Goal: Task Accomplishment & Management: Manage account settings

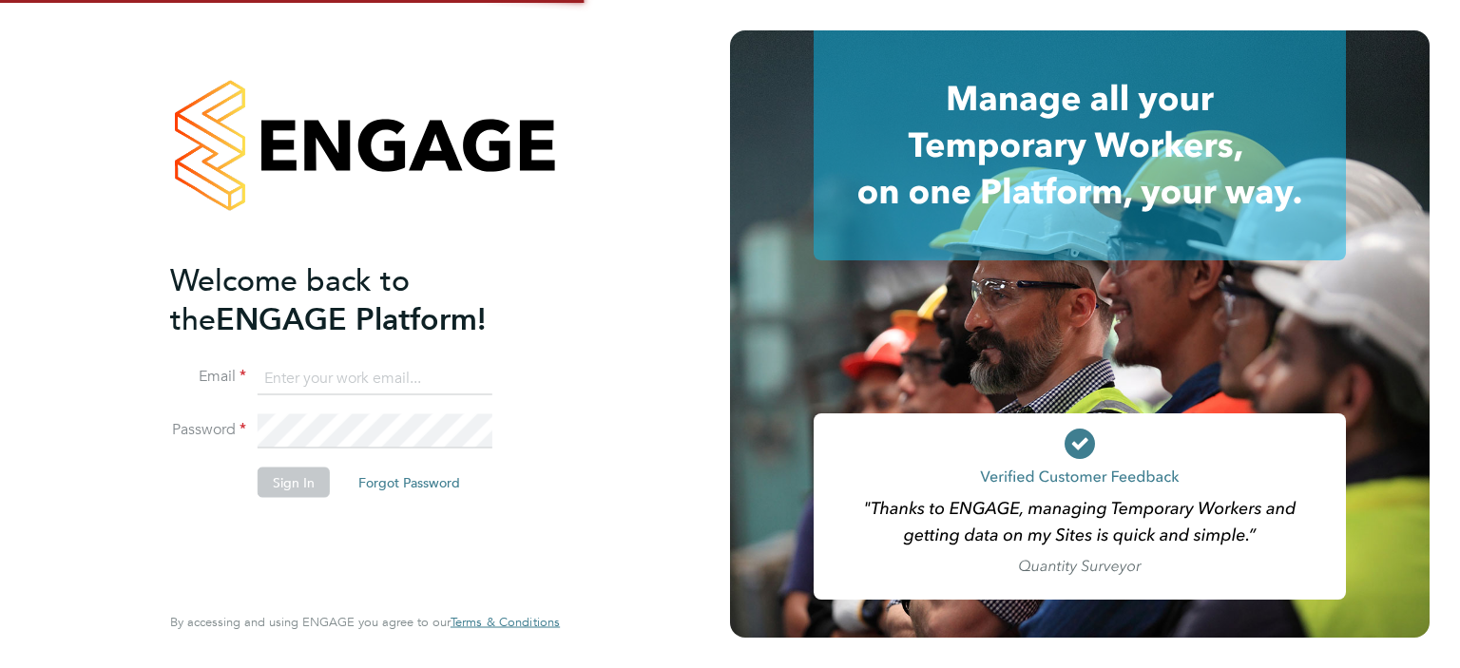
type input "[PERSON_NAME][EMAIL_ADDRESS][DOMAIN_NAME]"
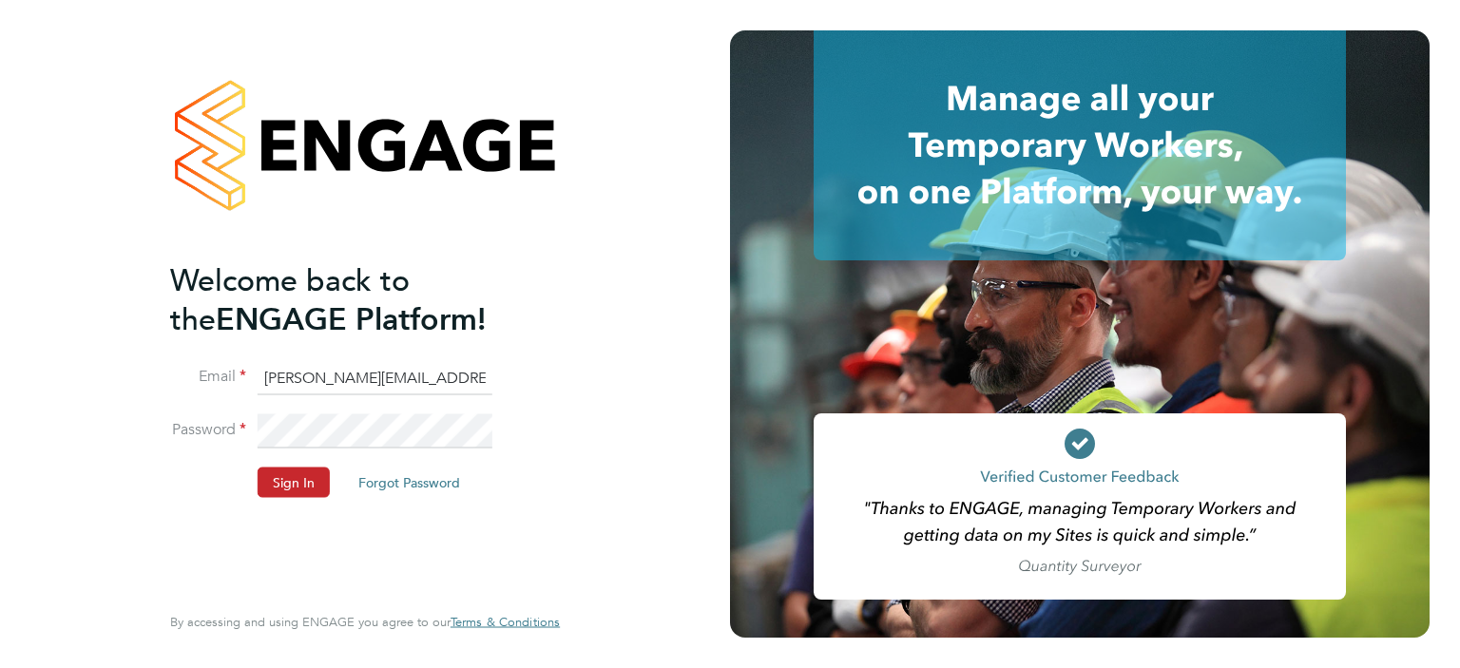
click at [283, 469] on button "Sign In" at bounding box center [294, 482] width 72 height 30
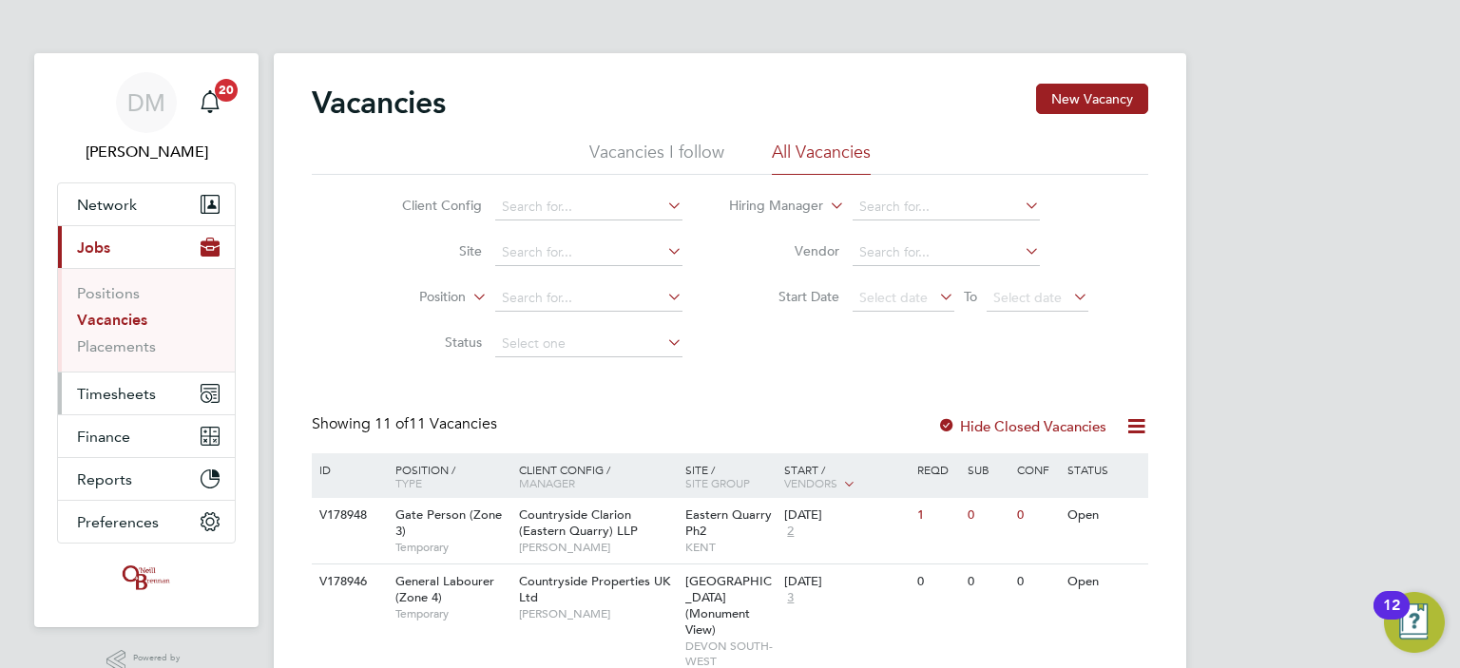
click at [123, 393] on span "Timesheets" at bounding box center [116, 394] width 79 height 18
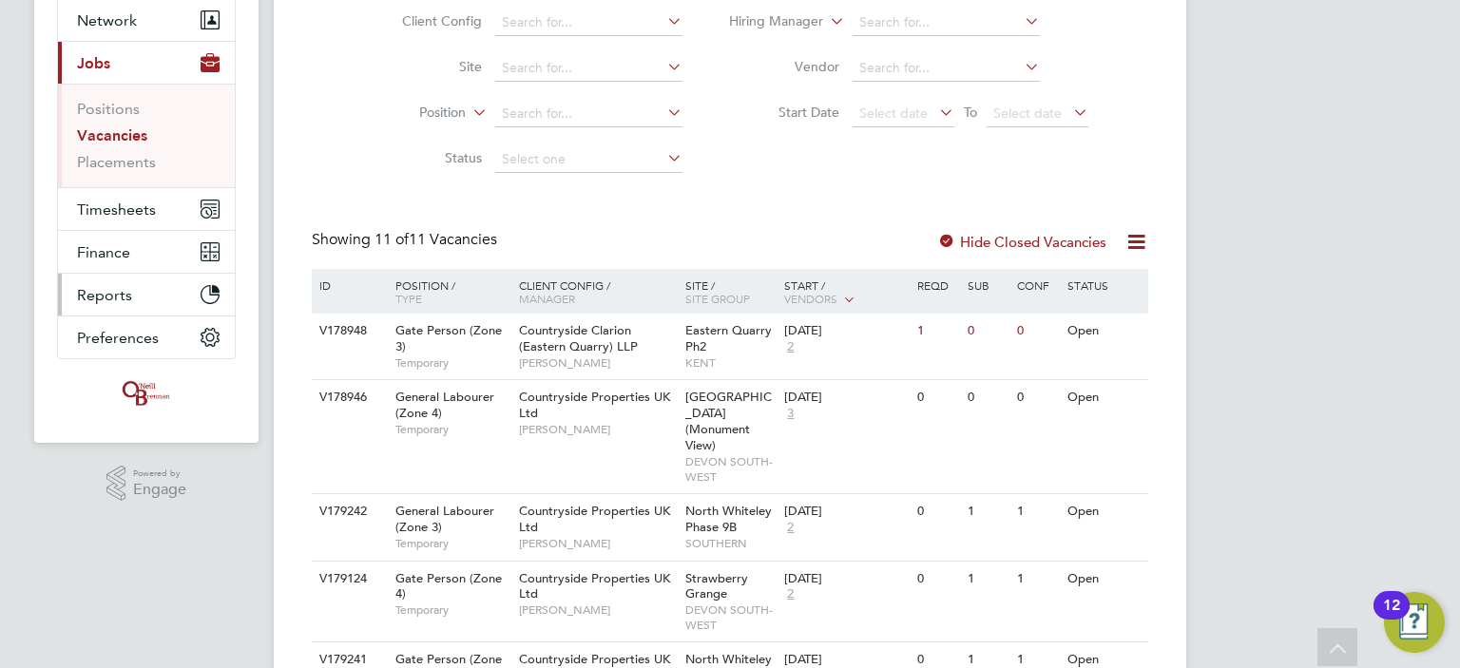
scroll to position [166, 0]
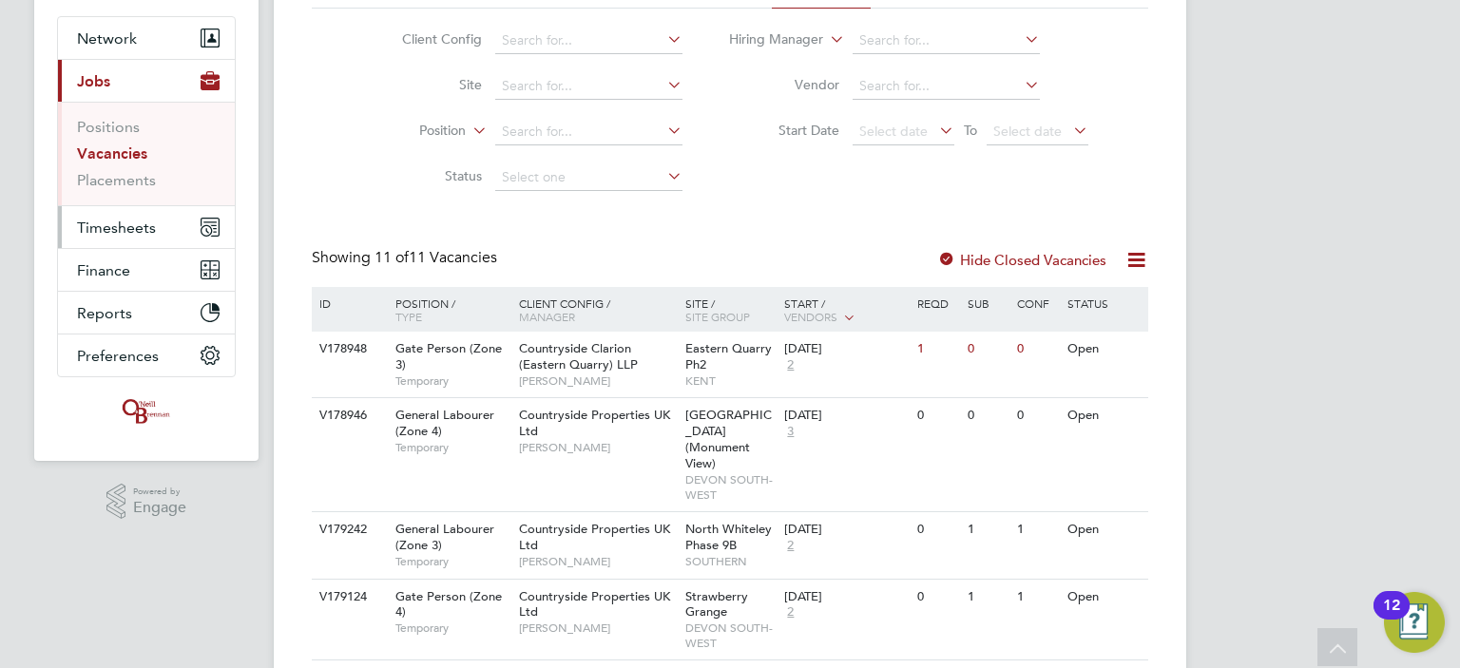
click at [102, 220] on span "Timesheets" at bounding box center [116, 228] width 79 height 18
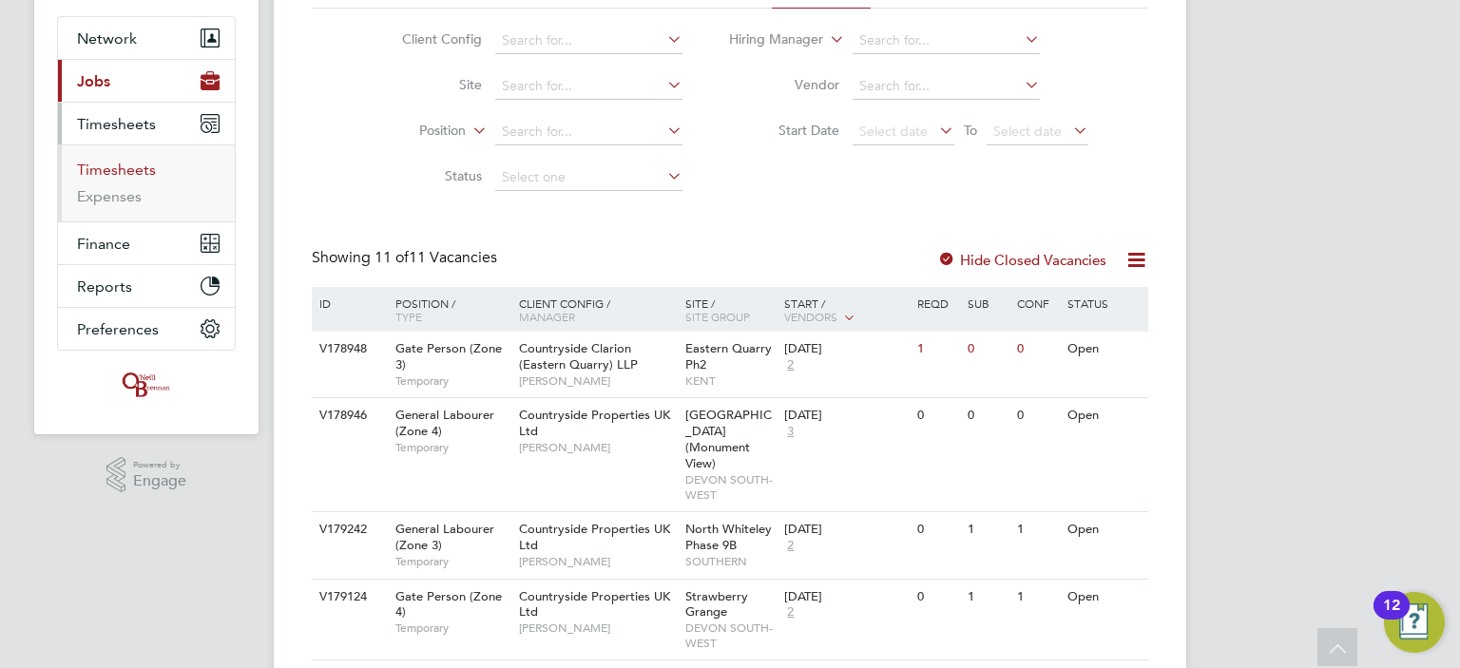
click at [144, 166] on link "Timesheets" at bounding box center [116, 170] width 79 height 18
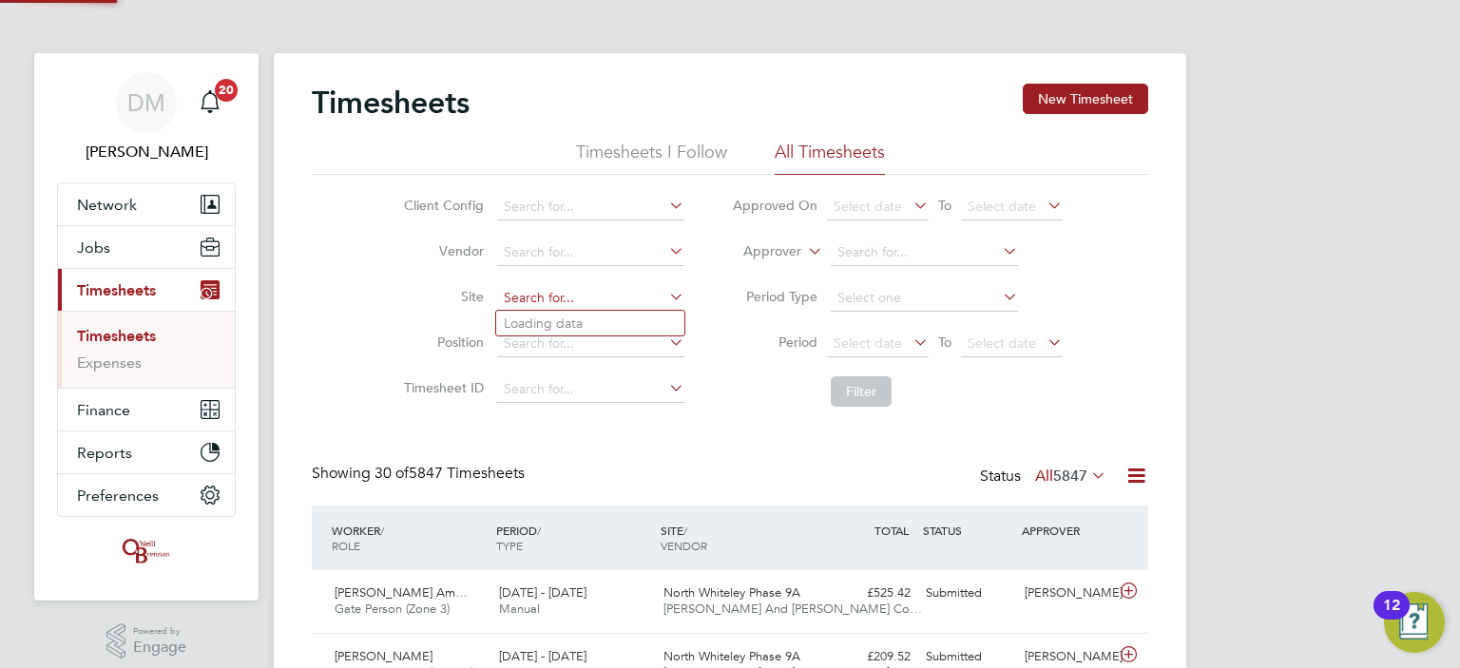
click at [612, 299] on input at bounding box center [590, 298] width 187 height 27
click at [612, 374] on li "Market Street" at bounding box center [683, 374] width 374 height 26
type input "Market Street"
click at [863, 402] on button "Filter" at bounding box center [861, 391] width 61 height 30
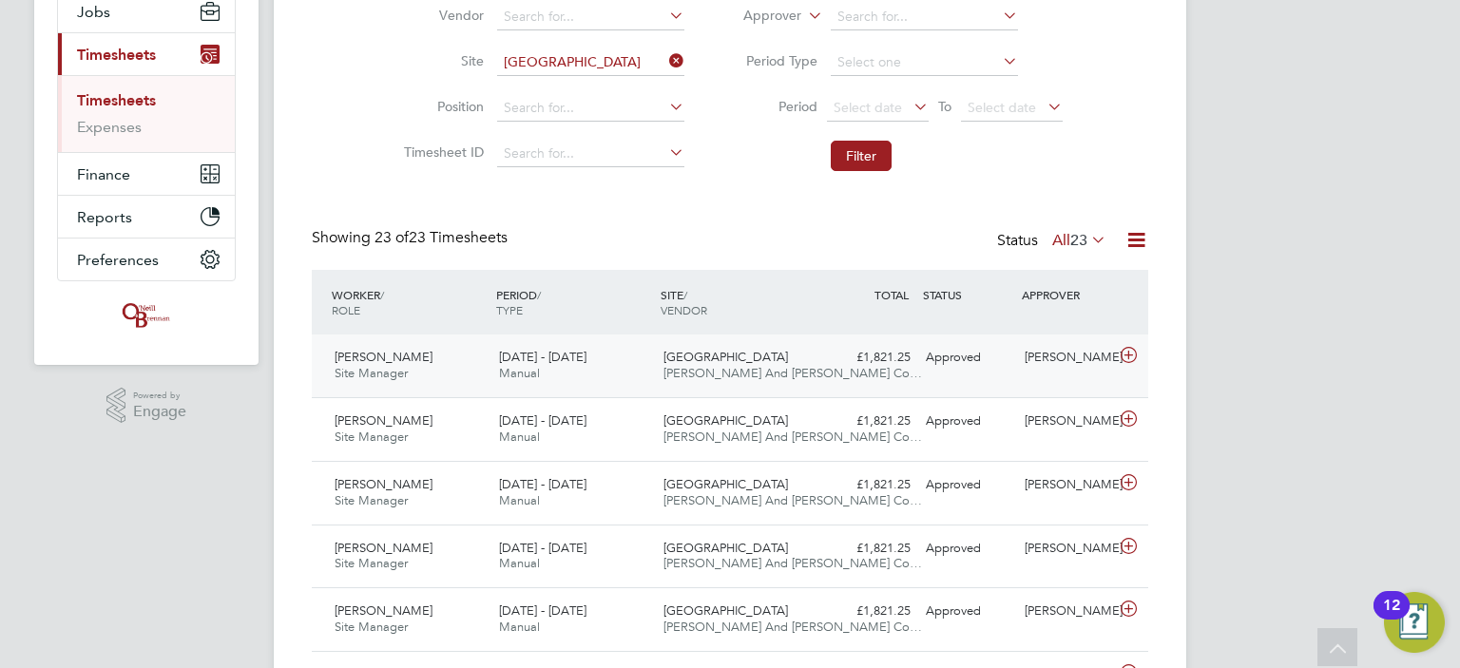
click at [874, 372] on div "£1,821.25 Approved" at bounding box center [868, 357] width 99 height 31
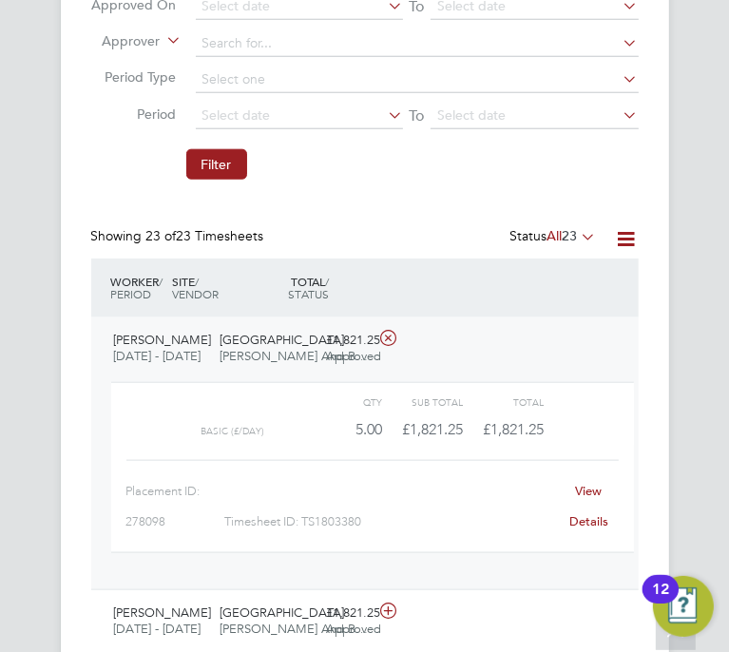
click at [600, 496] on link "View Details" at bounding box center [588, 506] width 39 height 47
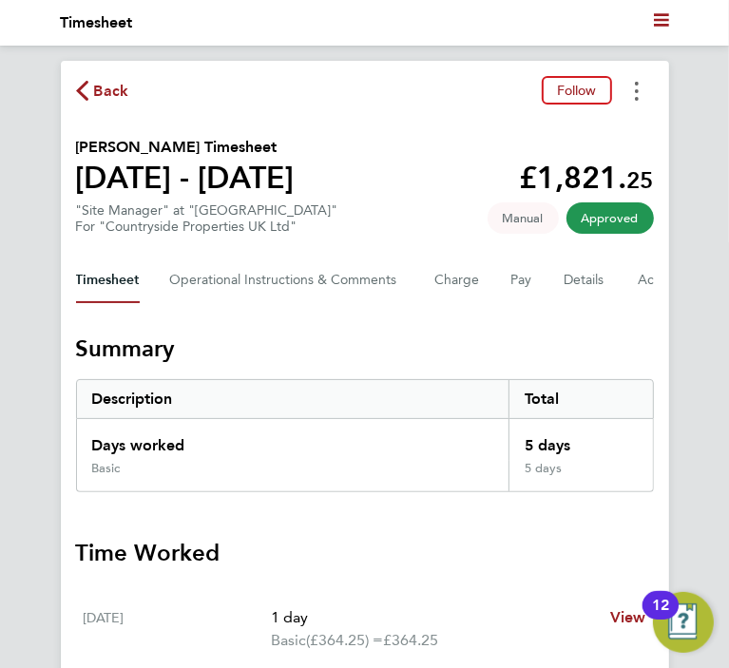
click at [627, 94] on button "Timesheets Menu" at bounding box center [637, 90] width 34 height 29
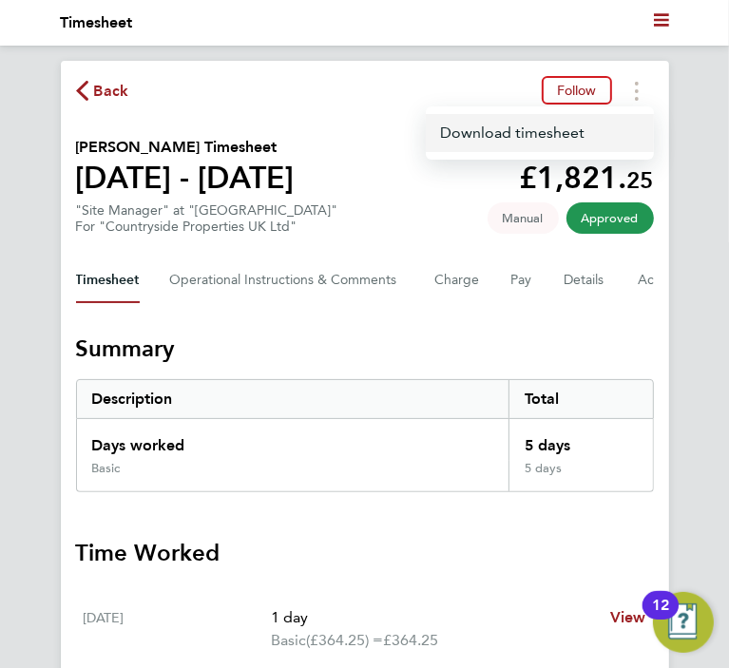
click at [578, 143] on link "Download timesheet" at bounding box center [540, 133] width 228 height 38
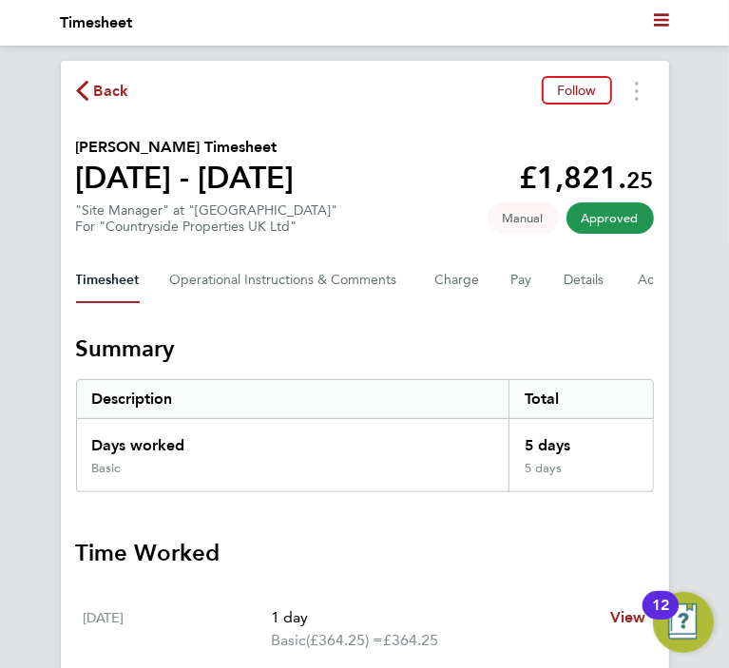
click at [84, 98] on icon "button" at bounding box center [82, 91] width 12 height 20
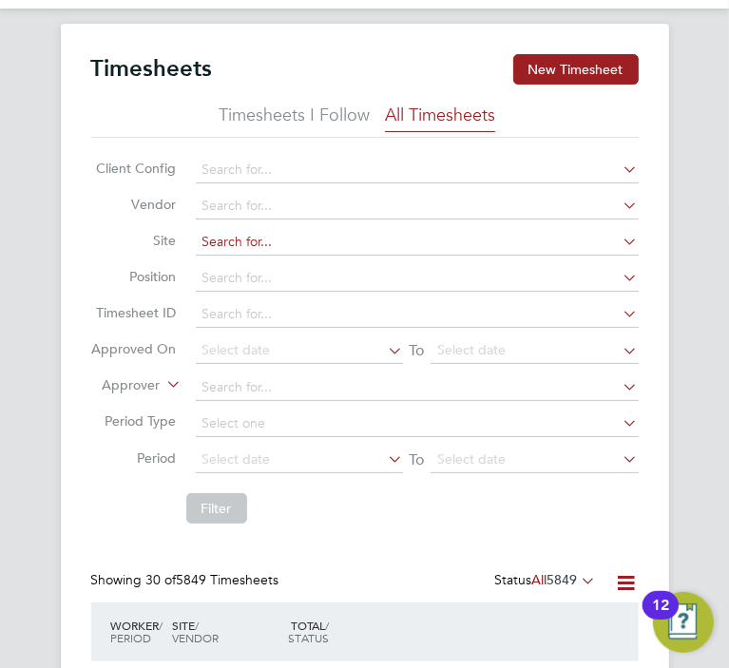
drag, startPoint x: 224, startPoint y: 269, endPoint x: 231, endPoint y: 240, distance: 29.3
click at [225, 267] on input at bounding box center [417, 278] width 443 height 27
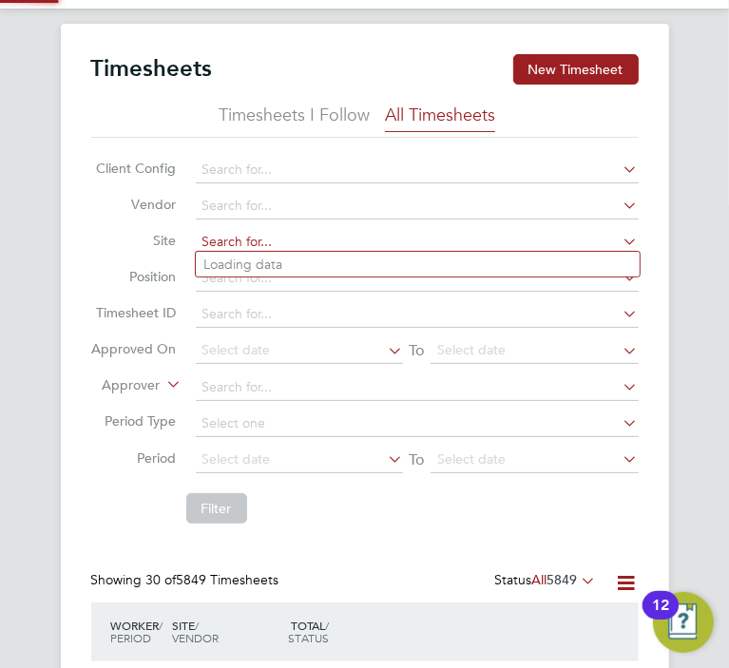
click at [234, 235] on input at bounding box center [417, 242] width 443 height 27
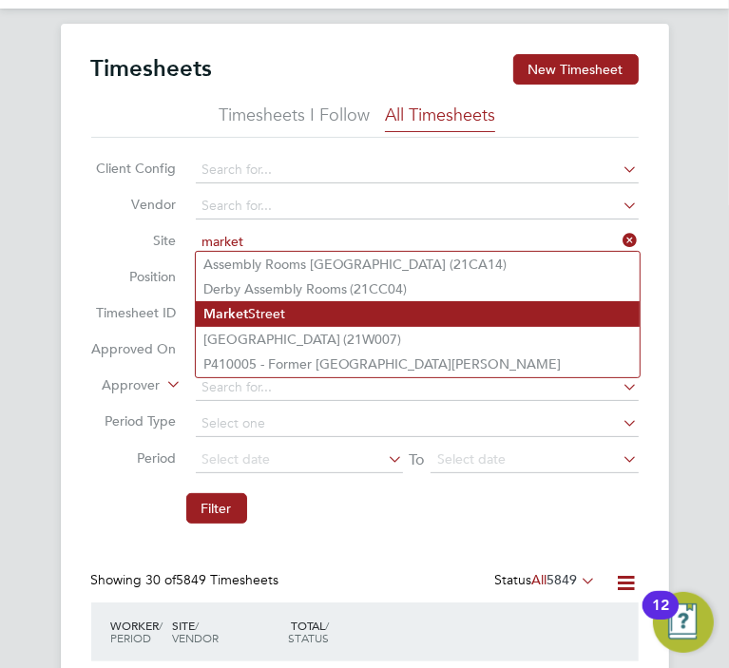
click at [261, 311] on li "Market Street" at bounding box center [418, 314] width 444 height 26
type input "Market Street"
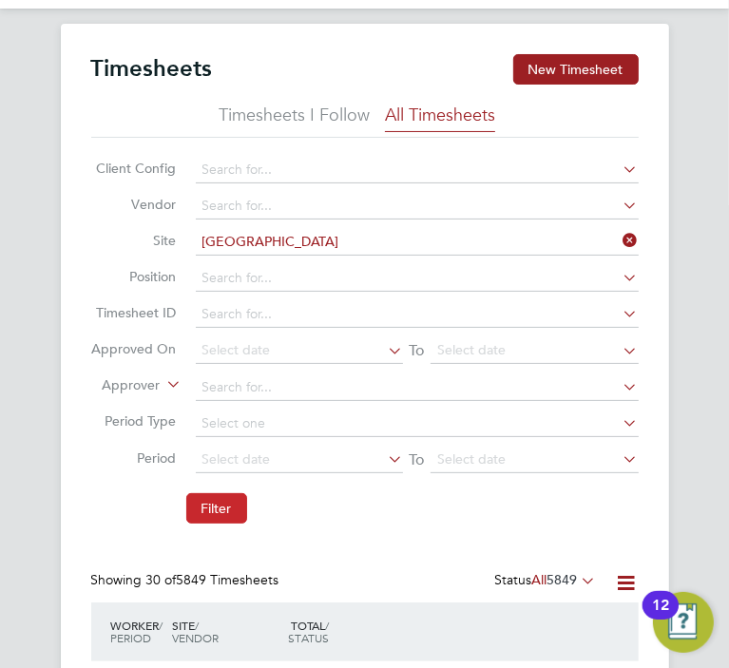
click at [221, 493] on button "Filter" at bounding box center [216, 508] width 61 height 30
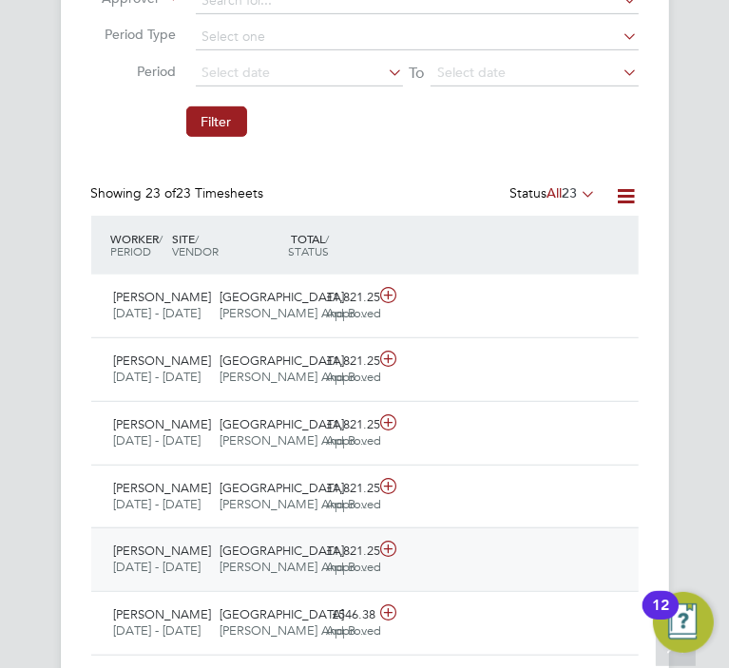
click at [370, 576] on div "£1,821.25 Approved" at bounding box center [351, 560] width 64 height 48
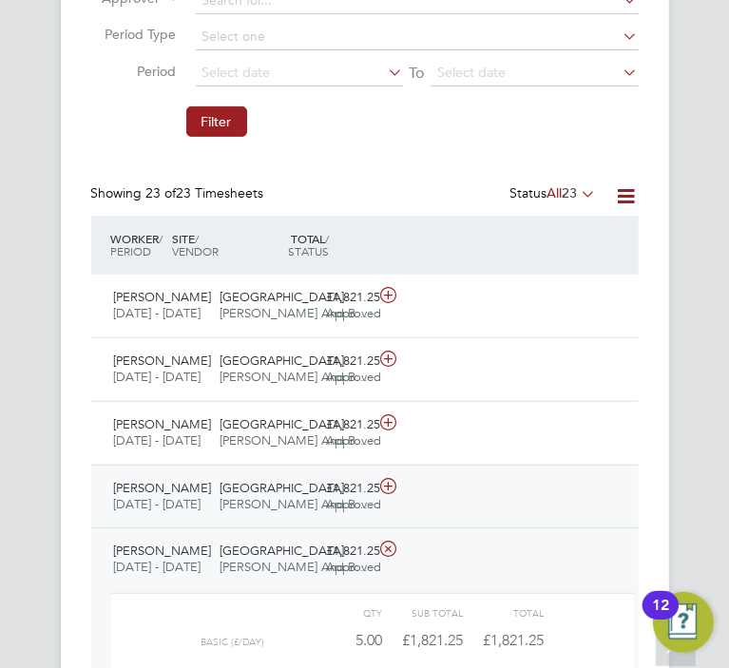
click at [373, 512] on div "£1,821.25 Approved" at bounding box center [351, 497] width 64 height 48
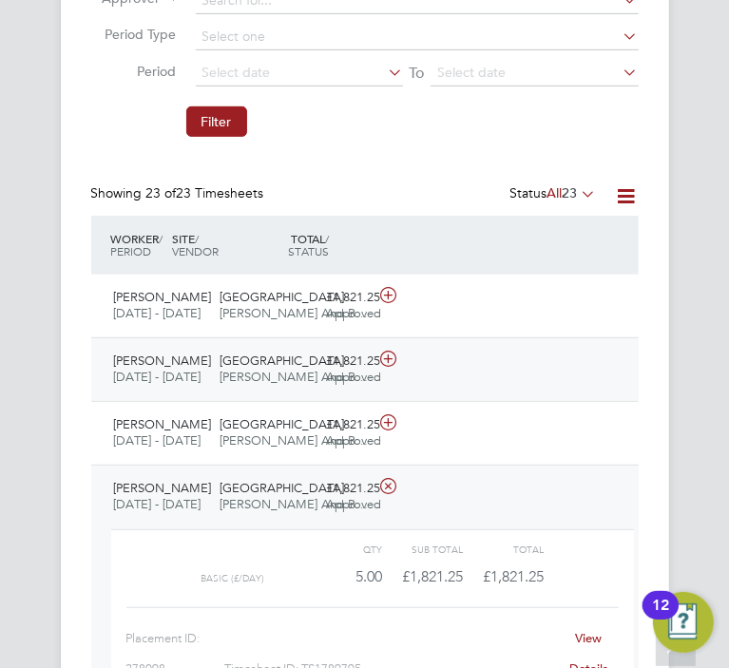
click at [372, 393] on div "£1,821.25 Approved" at bounding box center [351, 370] width 64 height 48
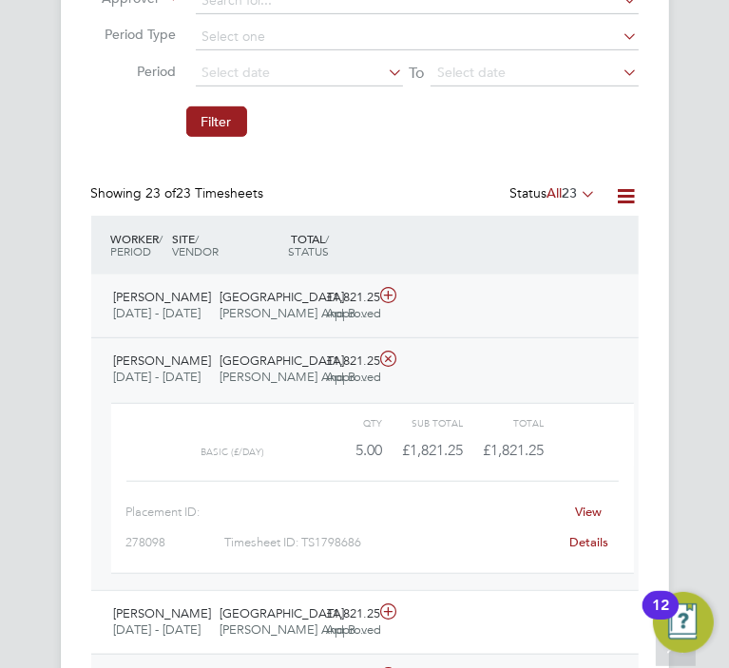
click at [356, 321] on div "Kirpal Jagdev Site Manager 11 - 17 Aug 2025 11 - 17 Aug 2025 Manual Market Stre…" at bounding box center [364, 306] width 547 height 63
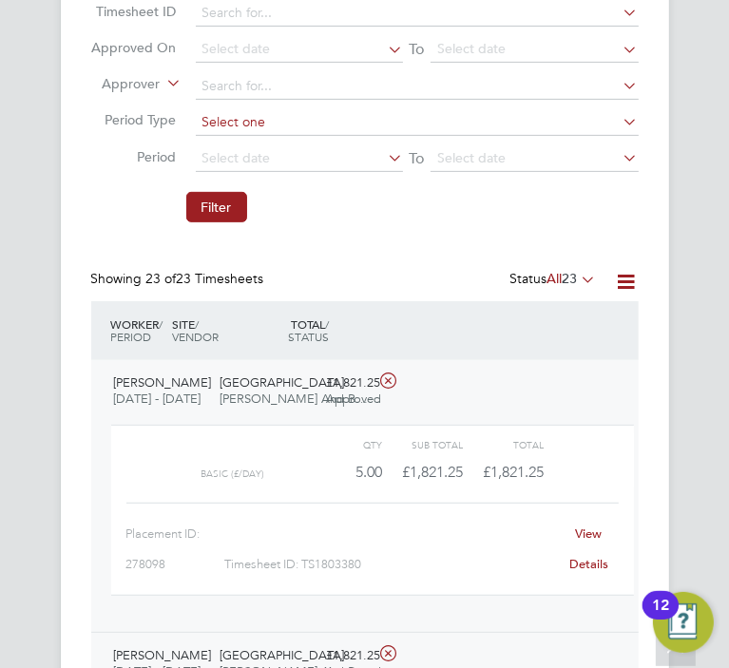
scroll to position [209, 0]
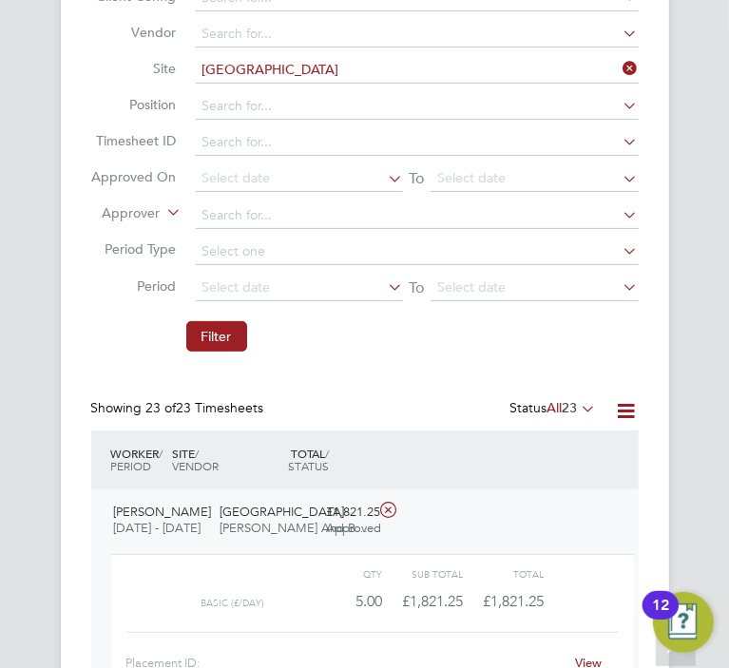
drag, startPoint x: 631, startPoint y: 71, endPoint x: 585, endPoint y: 81, distance: 47.5
click at [620, 71] on icon at bounding box center [620, 68] width 0 height 27
click at [585, 84] on li "Position" at bounding box center [364, 102] width 547 height 36
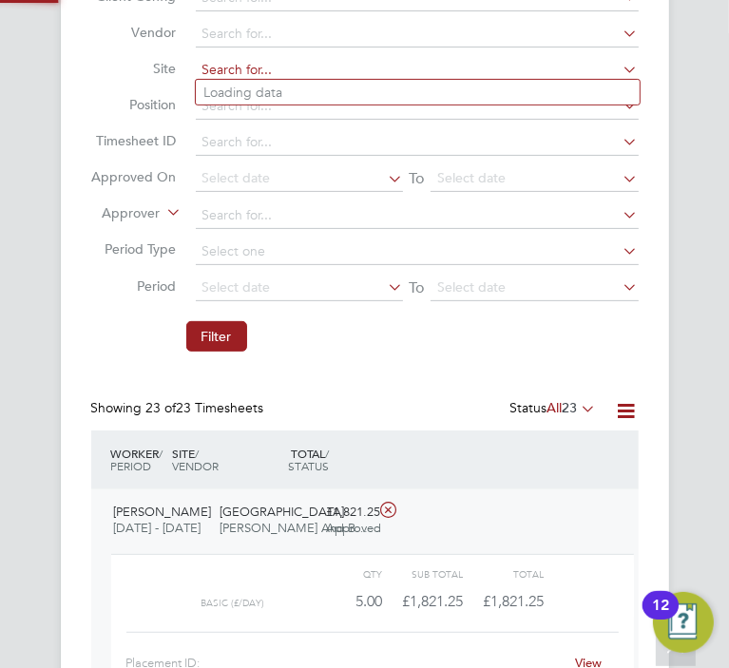
click at [559, 67] on input at bounding box center [417, 70] width 443 height 27
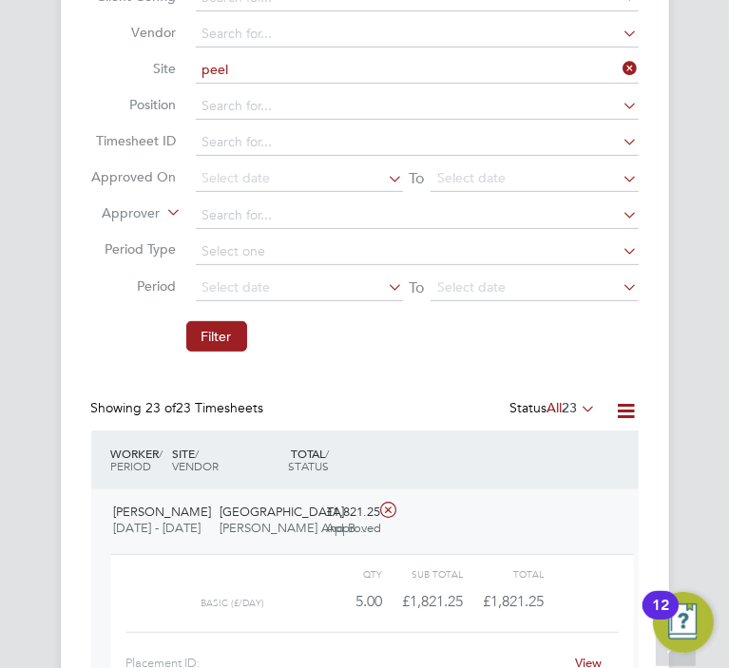
click at [401, 98] on li "Peel Phase 4" at bounding box center [418, 93] width 444 height 26
type input "Peel Phase 4"
click at [220, 309] on li "Filter" at bounding box center [364, 326] width 547 height 49
click at [220, 321] on button "Filter" at bounding box center [216, 336] width 61 height 30
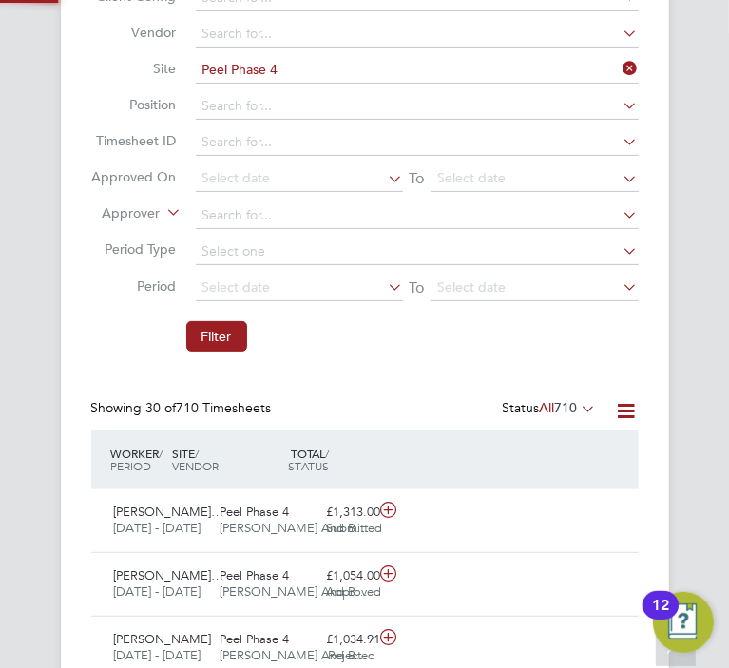
click at [220, 310] on li "Filter" at bounding box center [364, 326] width 547 height 49
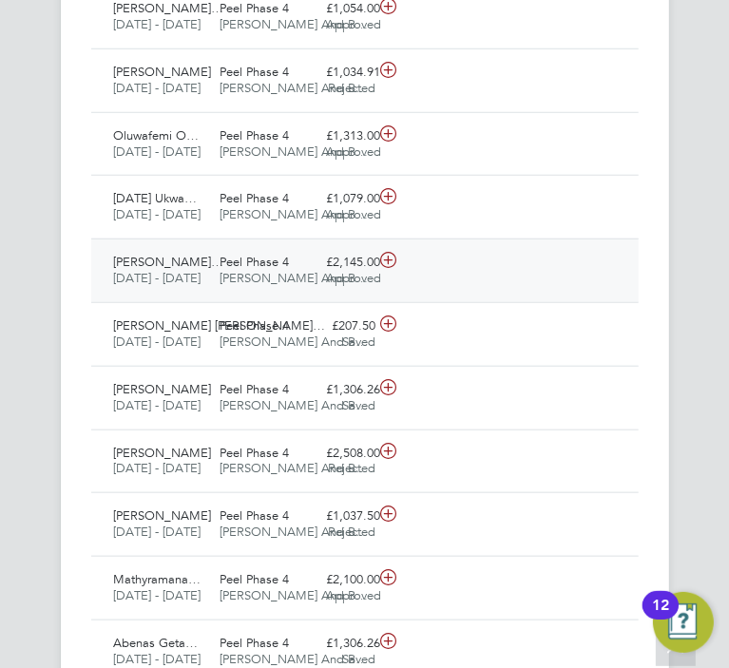
click at [221, 270] on span "Peel Phase 4" at bounding box center [255, 262] width 69 height 16
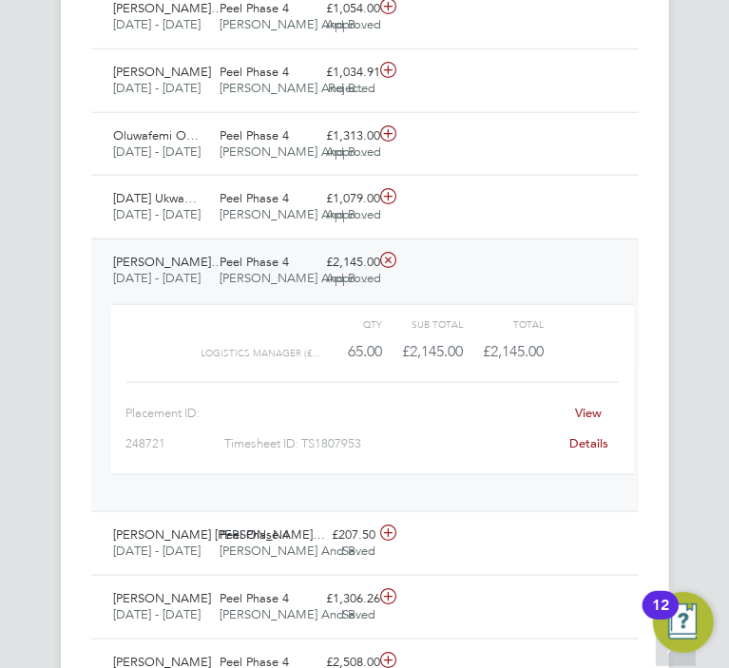
click at [220, 295] on div "Peel Phase 4 O'Neill And B…" at bounding box center [266, 271] width 106 height 48
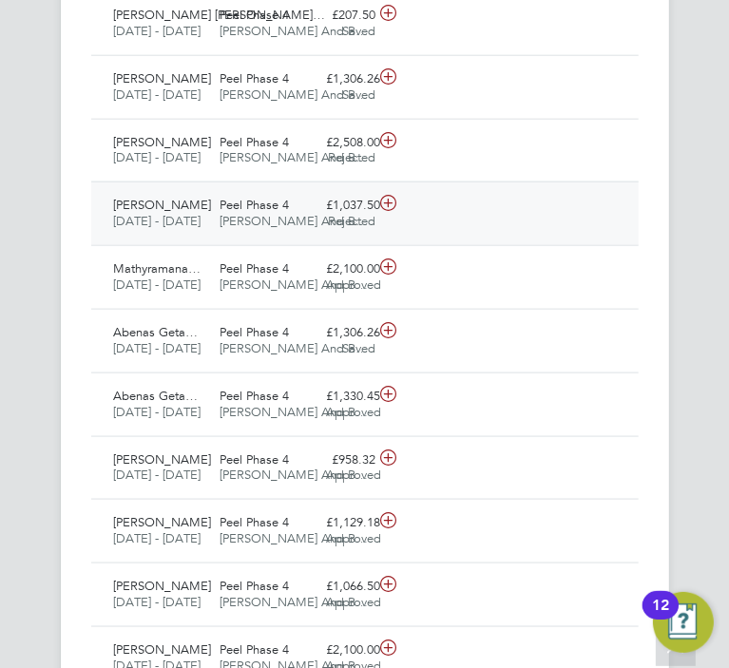
scroll to position [1094, 0]
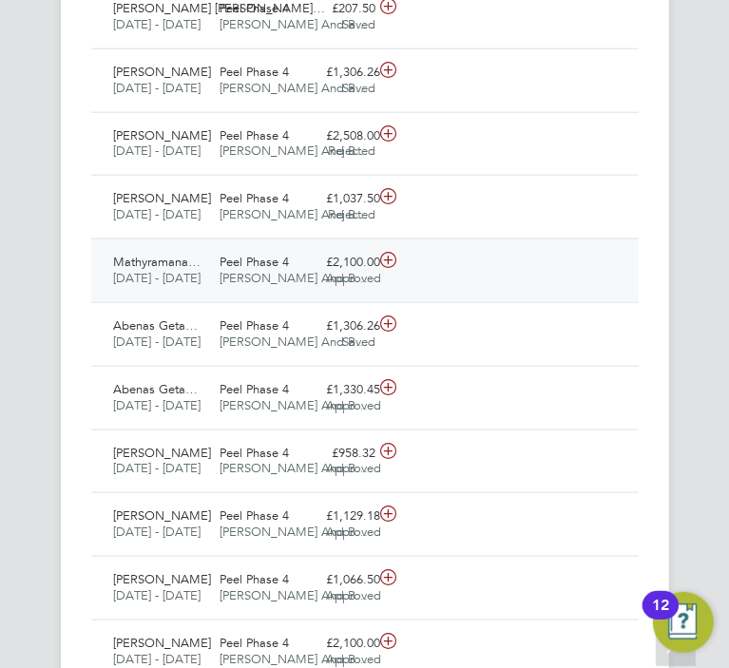
click at [259, 286] on span "[PERSON_NAME] And B…" at bounding box center [295, 278] width 148 height 16
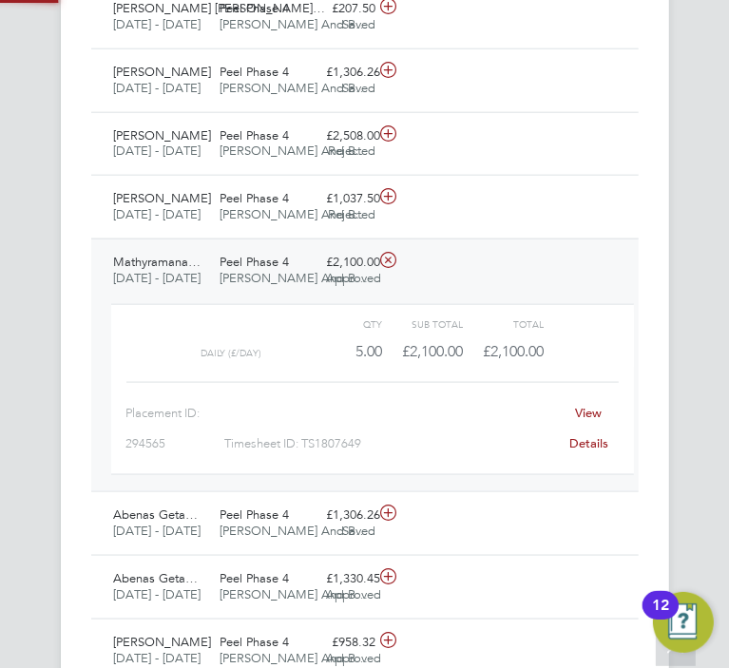
scroll to position [31, 122]
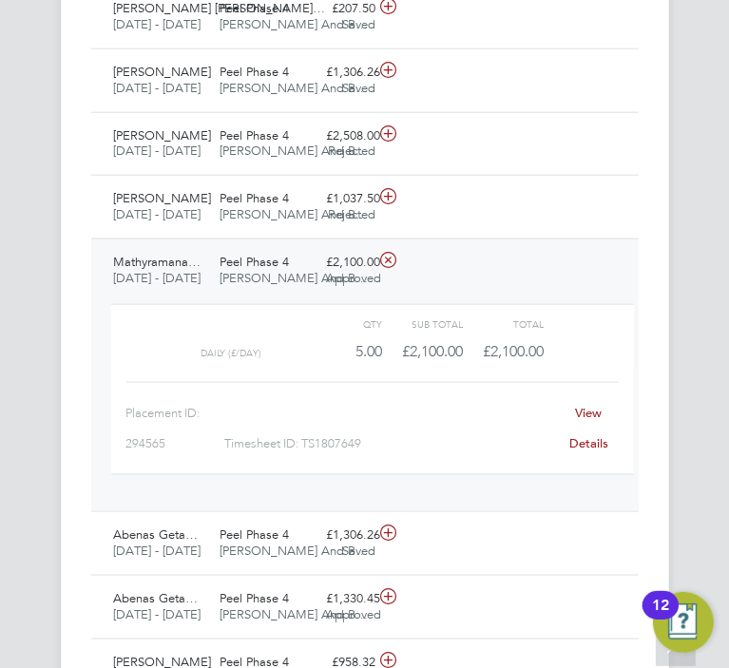
click at [571, 459] on div "View Details" at bounding box center [588, 428] width 59 height 61
click at [578, 451] on link "View Details" at bounding box center [588, 428] width 39 height 47
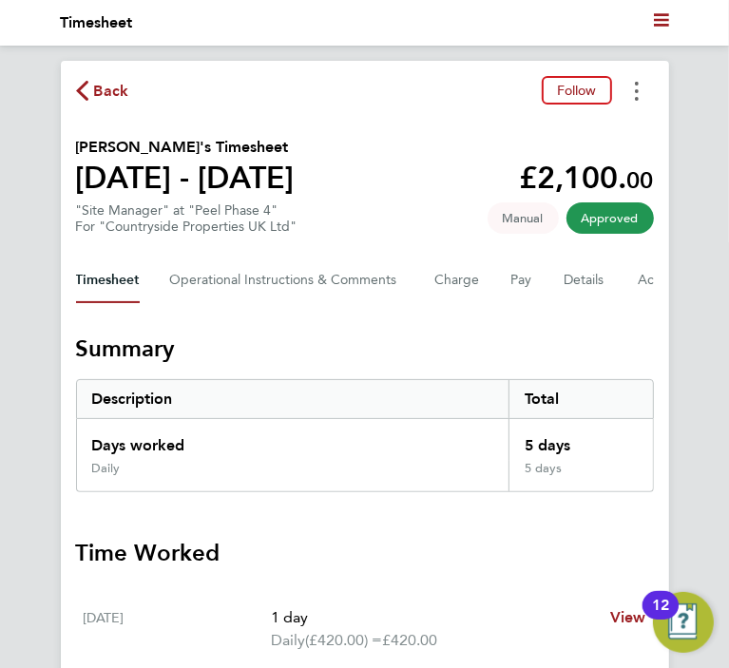
click at [637, 89] on icon "Timesheets Menu" at bounding box center [637, 91] width 4 height 19
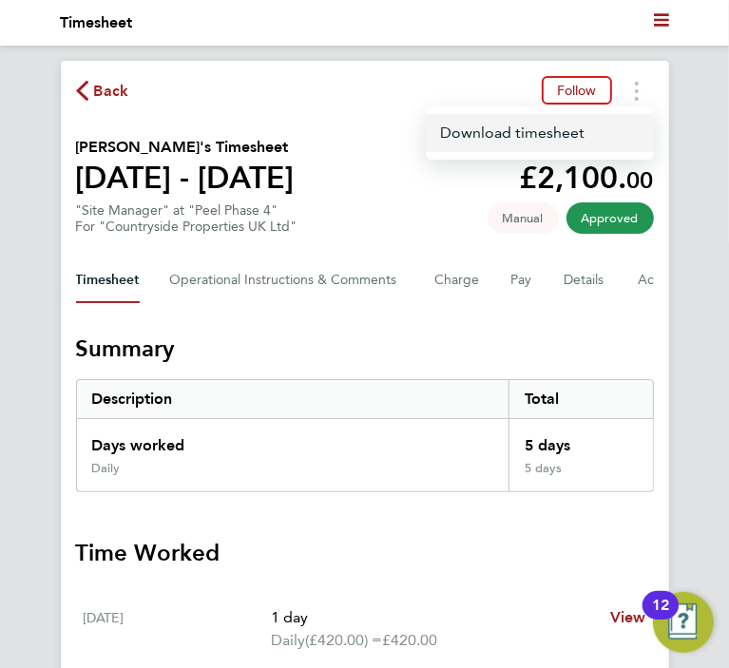
click at [589, 144] on link "Download timesheet" at bounding box center [540, 133] width 228 height 38
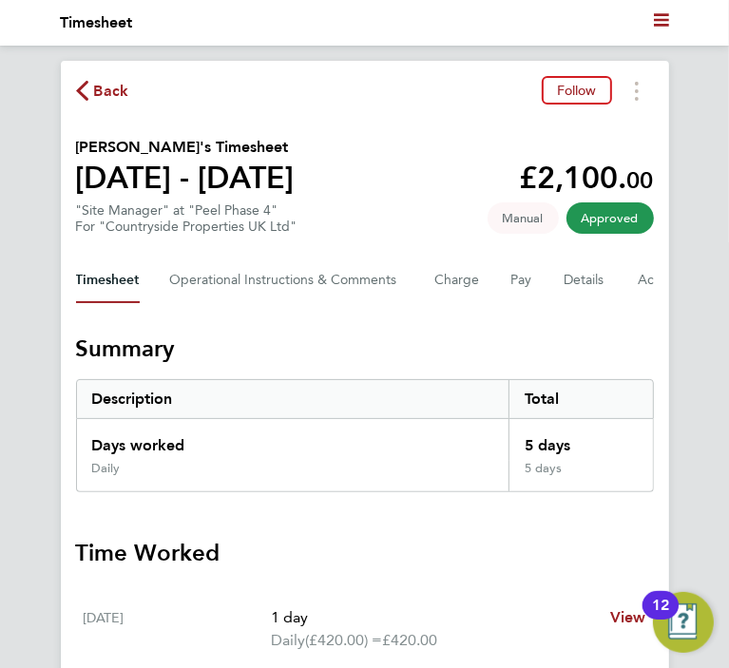
click at [91, 80] on button "Back" at bounding box center [102, 91] width 53 height 24
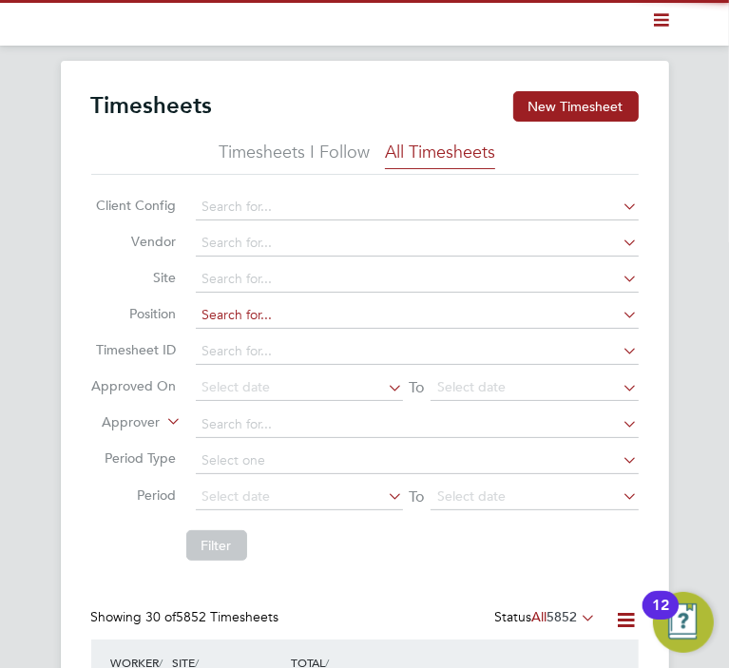
click at [219, 315] on input at bounding box center [417, 315] width 443 height 27
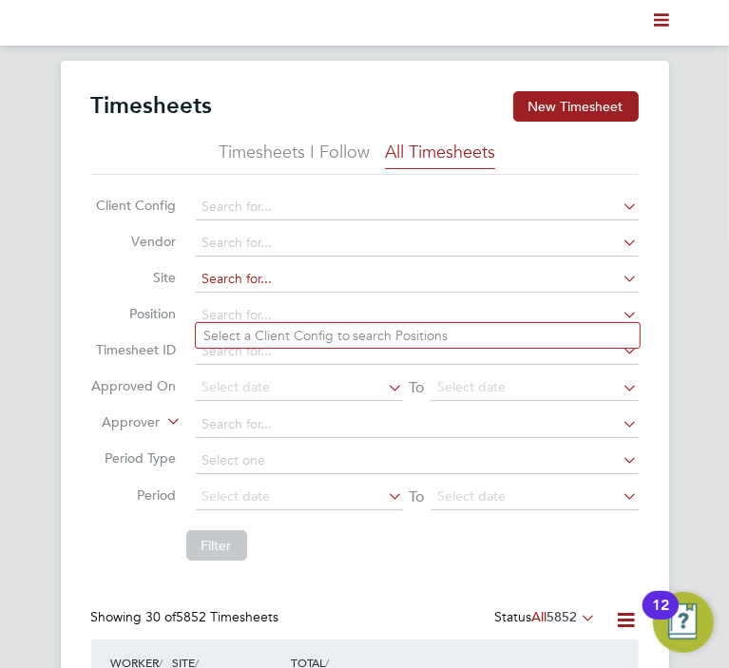
click at [233, 277] on input at bounding box center [417, 279] width 443 height 27
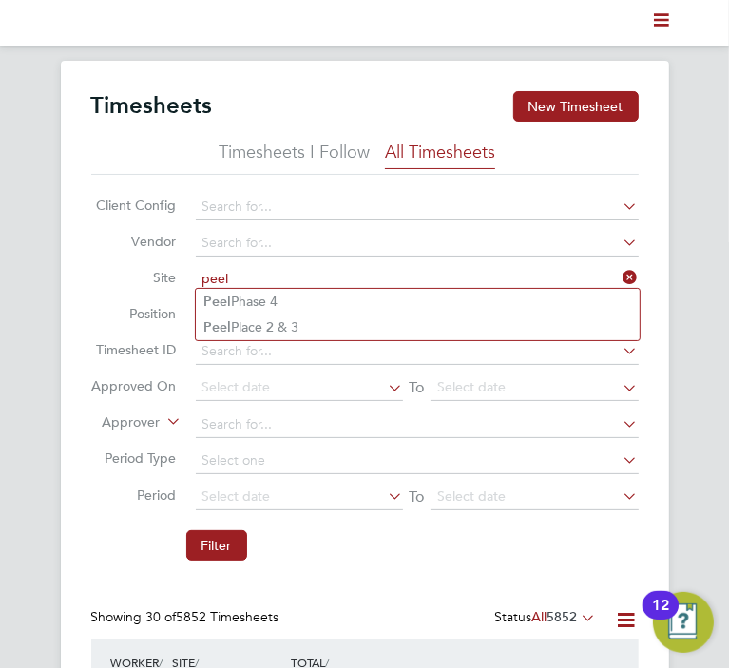
type input "peel"
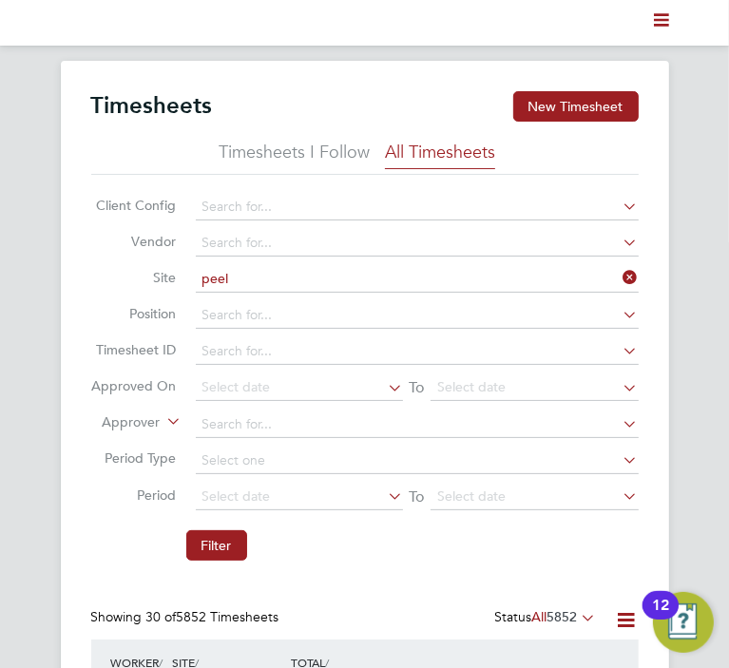
click at [211, 277] on input at bounding box center [417, 279] width 443 height 27
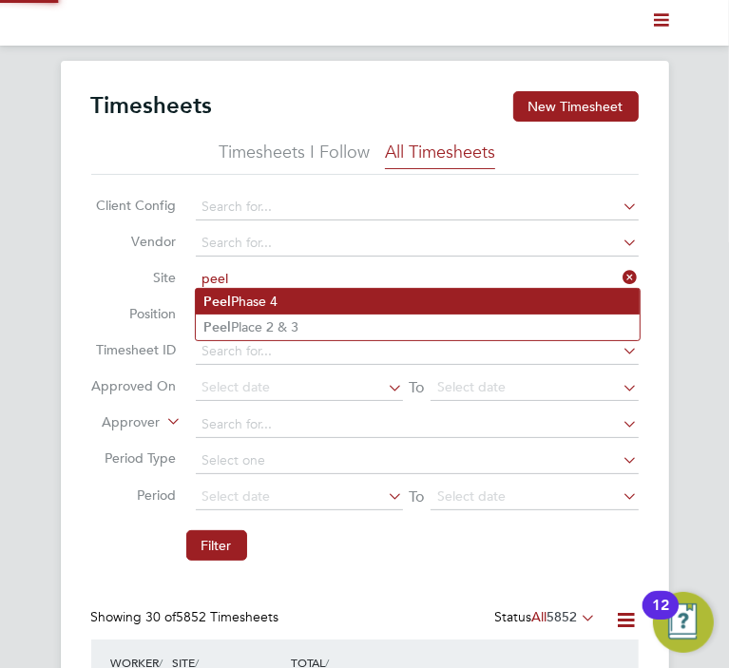
click at [221, 295] on b "Peel" at bounding box center [217, 302] width 28 height 16
type input "Peel Phase 4"
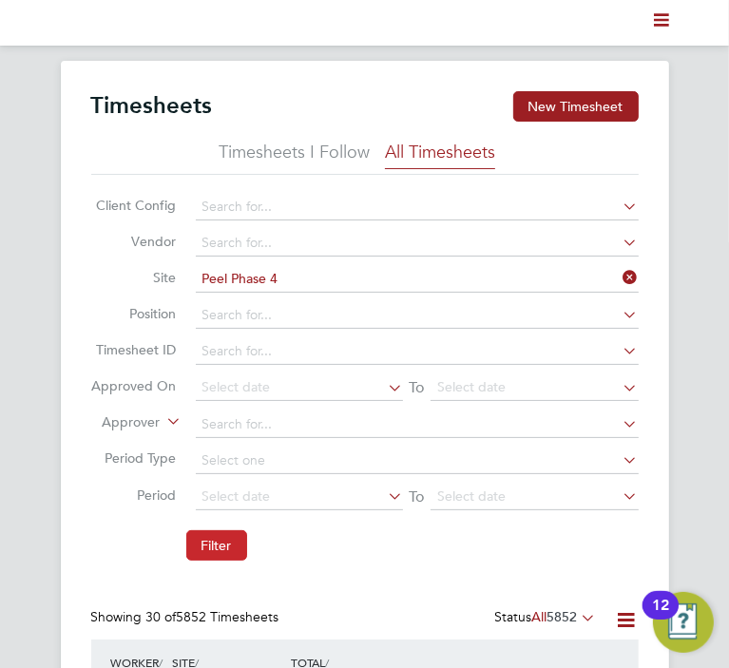
click at [219, 539] on button "Filter" at bounding box center [216, 545] width 61 height 30
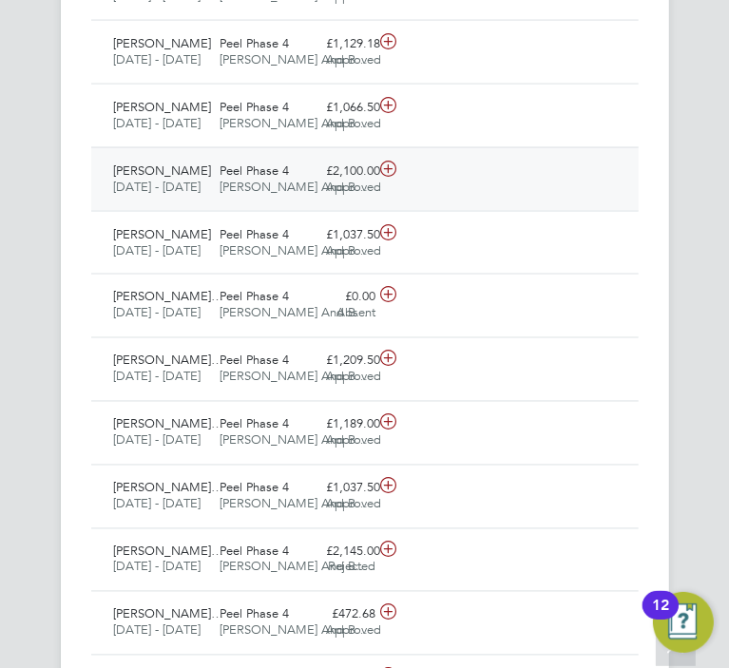
click at [236, 195] on span "[PERSON_NAME] And B…" at bounding box center [295, 187] width 148 height 16
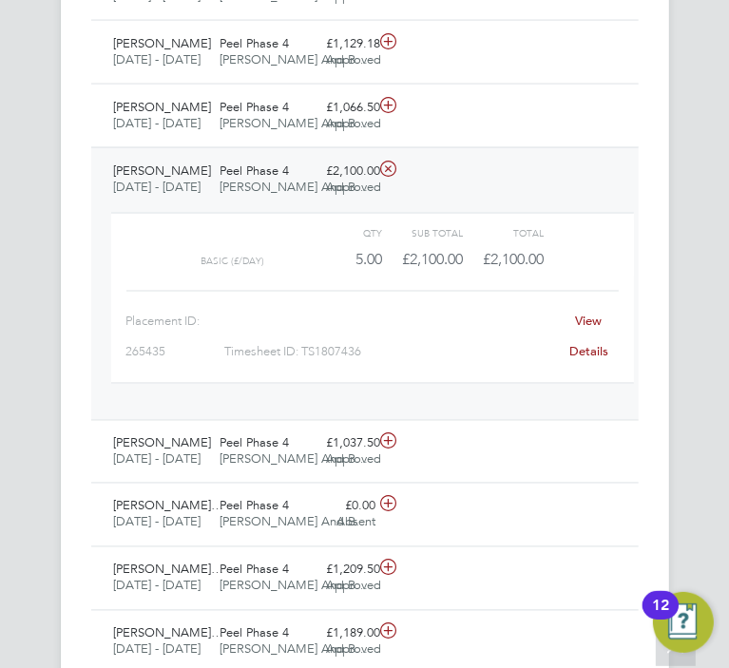
click at [592, 360] on link "View Details" at bounding box center [588, 337] width 39 height 47
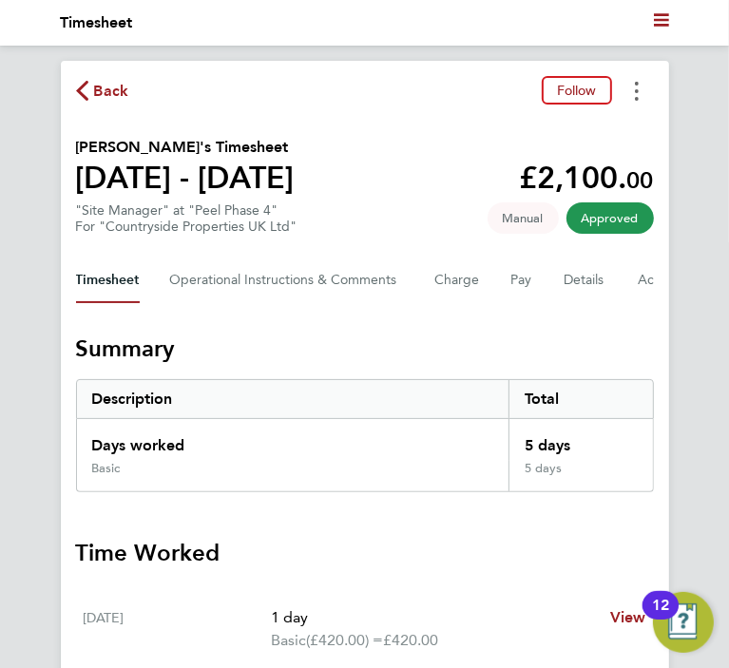
click at [646, 103] on button "Timesheets Menu" at bounding box center [637, 90] width 34 height 29
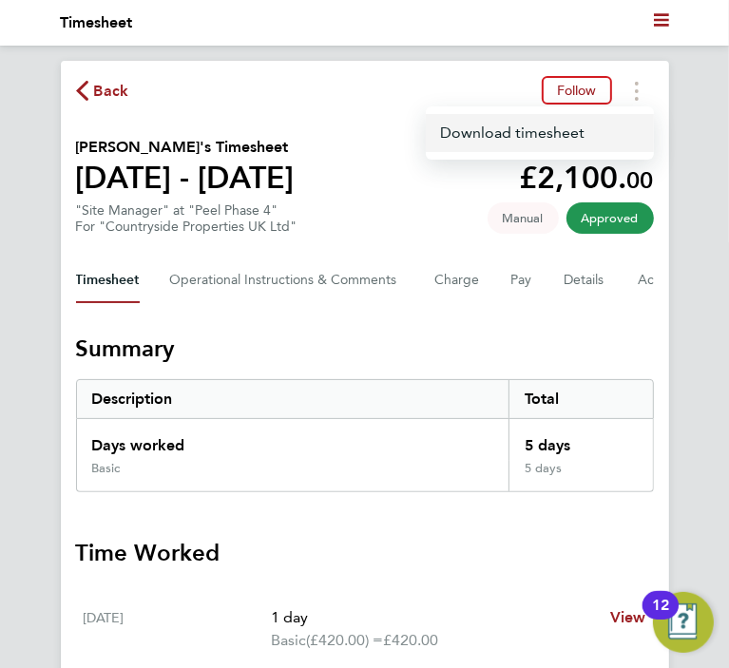
click at [593, 134] on link "Download timesheet" at bounding box center [540, 133] width 228 height 38
